Goal: Use online tool/utility: Utilize a website feature to perform a specific function

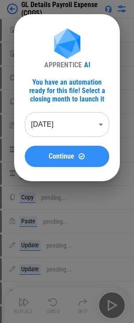
click at [56, 153] on span "Continue" at bounding box center [62, 156] width 26 height 7
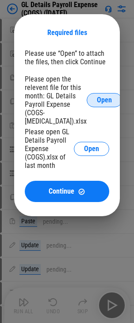
click at [100, 97] on button "Open" at bounding box center [104, 100] width 35 height 14
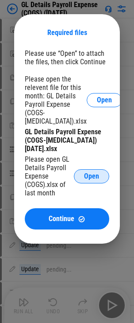
click at [91, 177] on span "Open" at bounding box center [91, 176] width 15 height 7
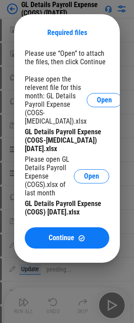
click at [72, 235] on span "Continue" at bounding box center [62, 237] width 26 height 7
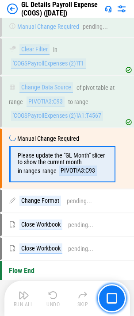
scroll to position [881, 0]
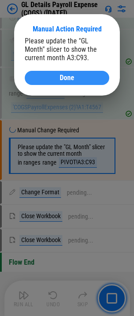
click at [80, 77] on div "Done" at bounding box center [66, 77] width 63 height 7
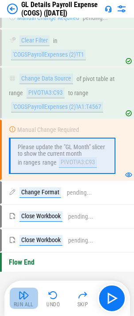
click at [18, 300] on button "Run All" at bounding box center [24, 298] width 28 height 21
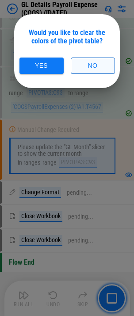
click at [84, 62] on button "No" at bounding box center [93, 66] width 44 height 16
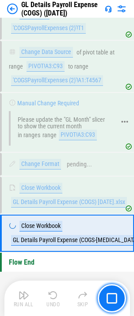
scroll to position [916, 0]
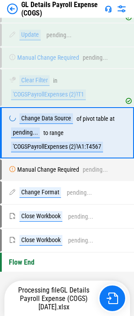
scroll to position [824, 0]
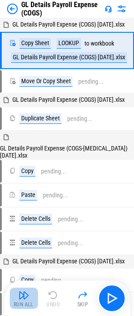
drag, startPoint x: 26, startPoint y: 299, endPoint x: 57, endPoint y: 250, distance: 58.1
click at [26, 299] on img "button" at bounding box center [24, 295] width 11 height 11
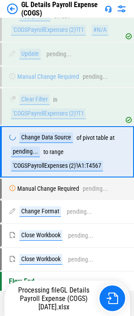
scroll to position [824, 0]
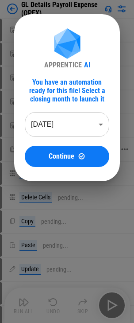
click at [57, 155] on span "Continue" at bounding box center [62, 156] width 26 height 7
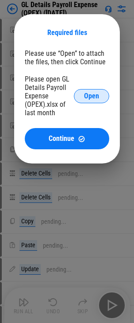
click at [91, 99] on span "Open" at bounding box center [91, 95] width 15 height 7
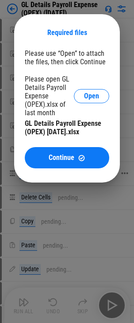
click at [53, 165] on button "Continue" at bounding box center [67, 157] width 85 height 21
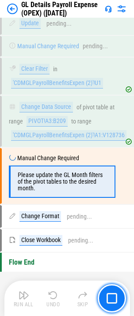
scroll to position [966, 0]
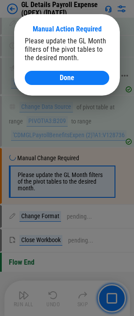
click at [80, 79] on div "Done" at bounding box center [66, 77] width 63 height 7
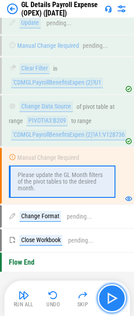
click at [111, 293] on img "button" at bounding box center [112, 298] width 14 height 14
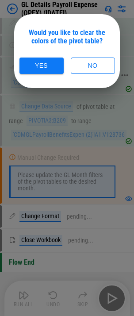
drag, startPoint x: 91, startPoint y: 66, endPoint x: 116, endPoint y: 77, distance: 28.1
click at [91, 65] on button "No" at bounding box center [93, 66] width 44 height 16
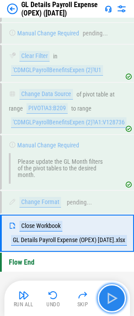
click at [113, 300] on img "button" at bounding box center [112, 298] width 14 height 14
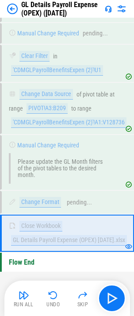
scroll to position [979, 0]
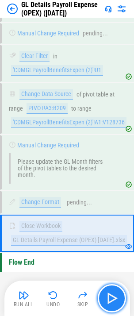
click at [115, 295] on img "button" at bounding box center [112, 298] width 14 height 14
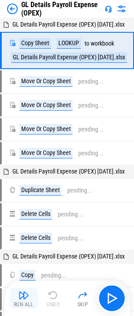
click at [25, 299] on img "button" at bounding box center [24, 295] width 11 height 11
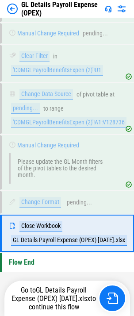
scroll to position [979, 0]
